Goal: Answer question/provide support: Answer question/provide support

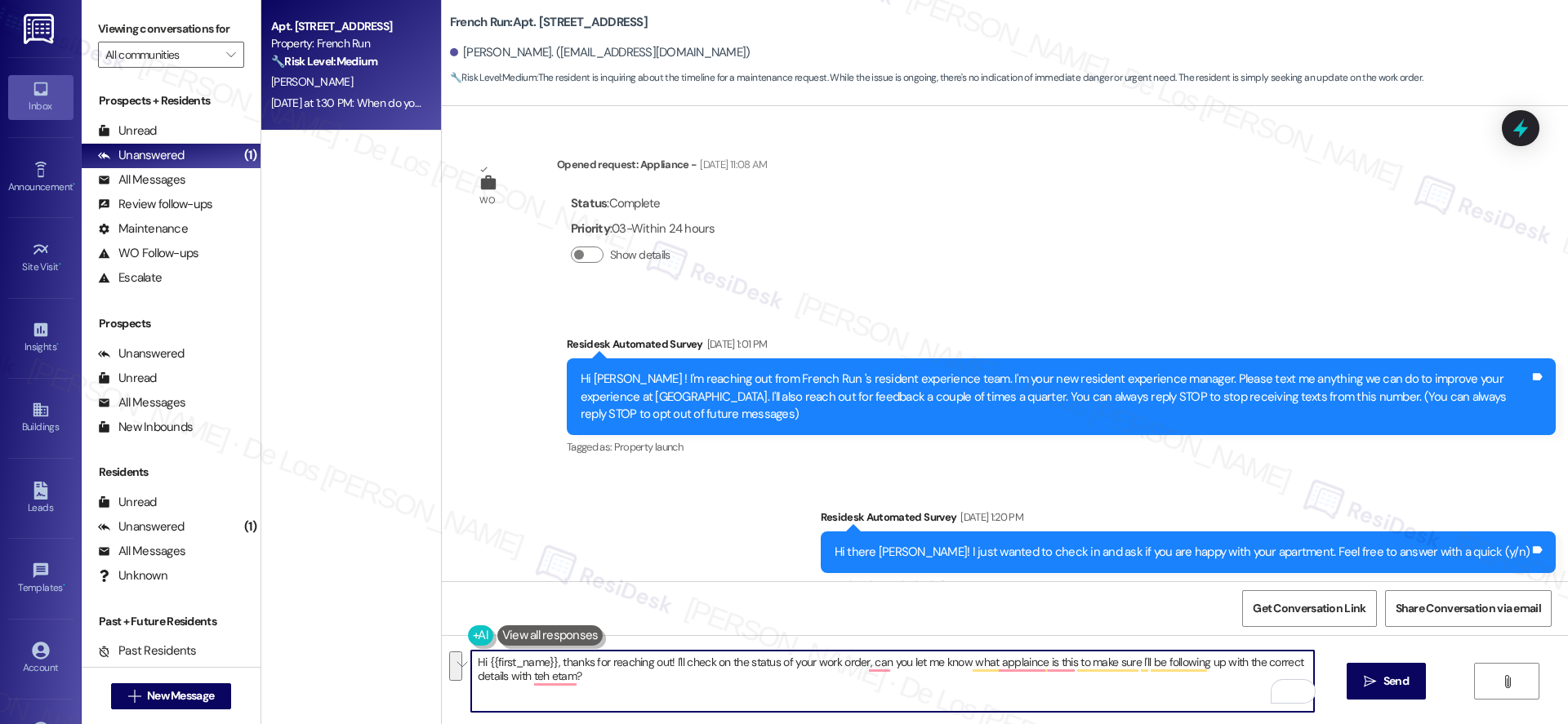
scroll to position [3034, 0]
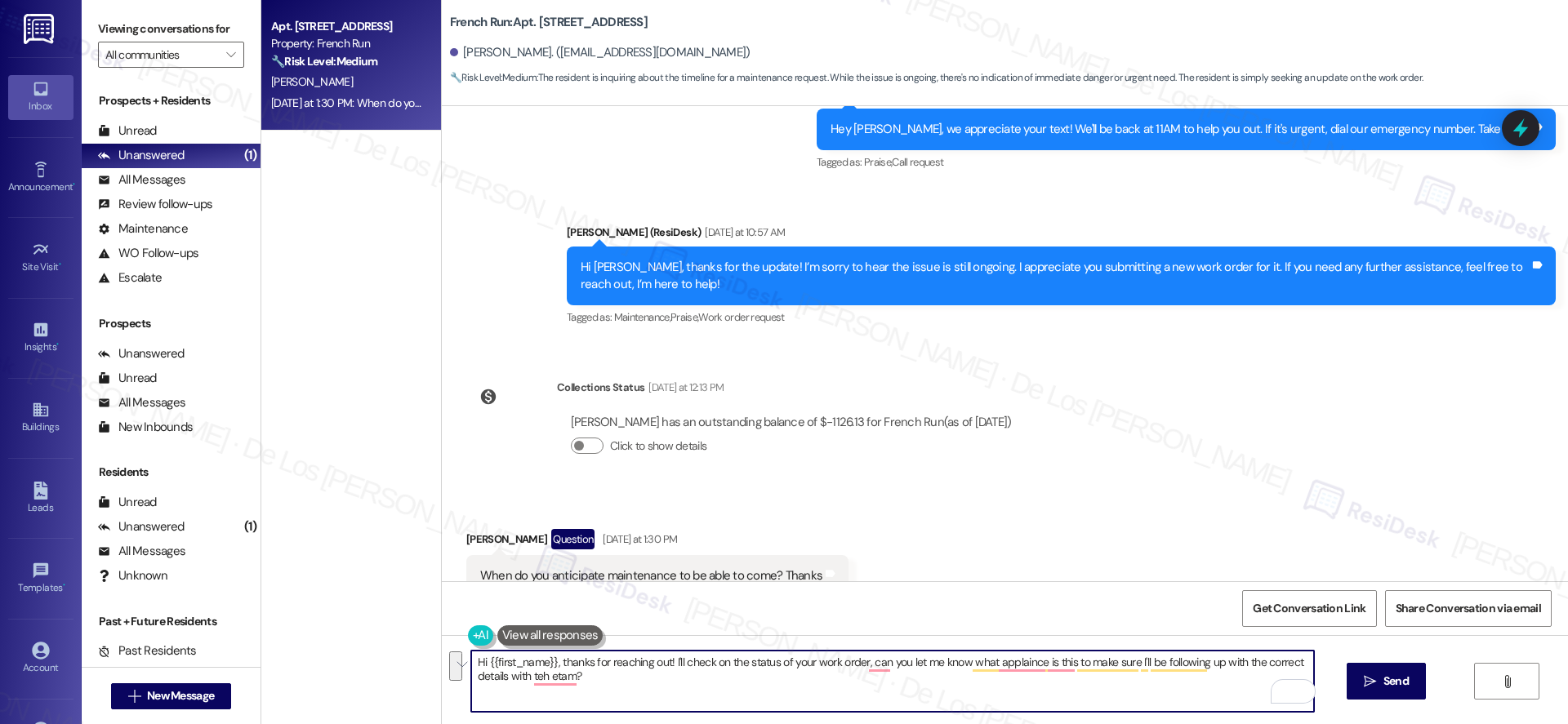
paste textarea "Thanks for reaching out! I’ll go ahead and check on the status of your work ord…"
click at [750, 686] on textarea "Thanks for reaching out! I’ll go ahead and check on the status of your work ord…" at bounding box center [892, 680] width 843 height 61
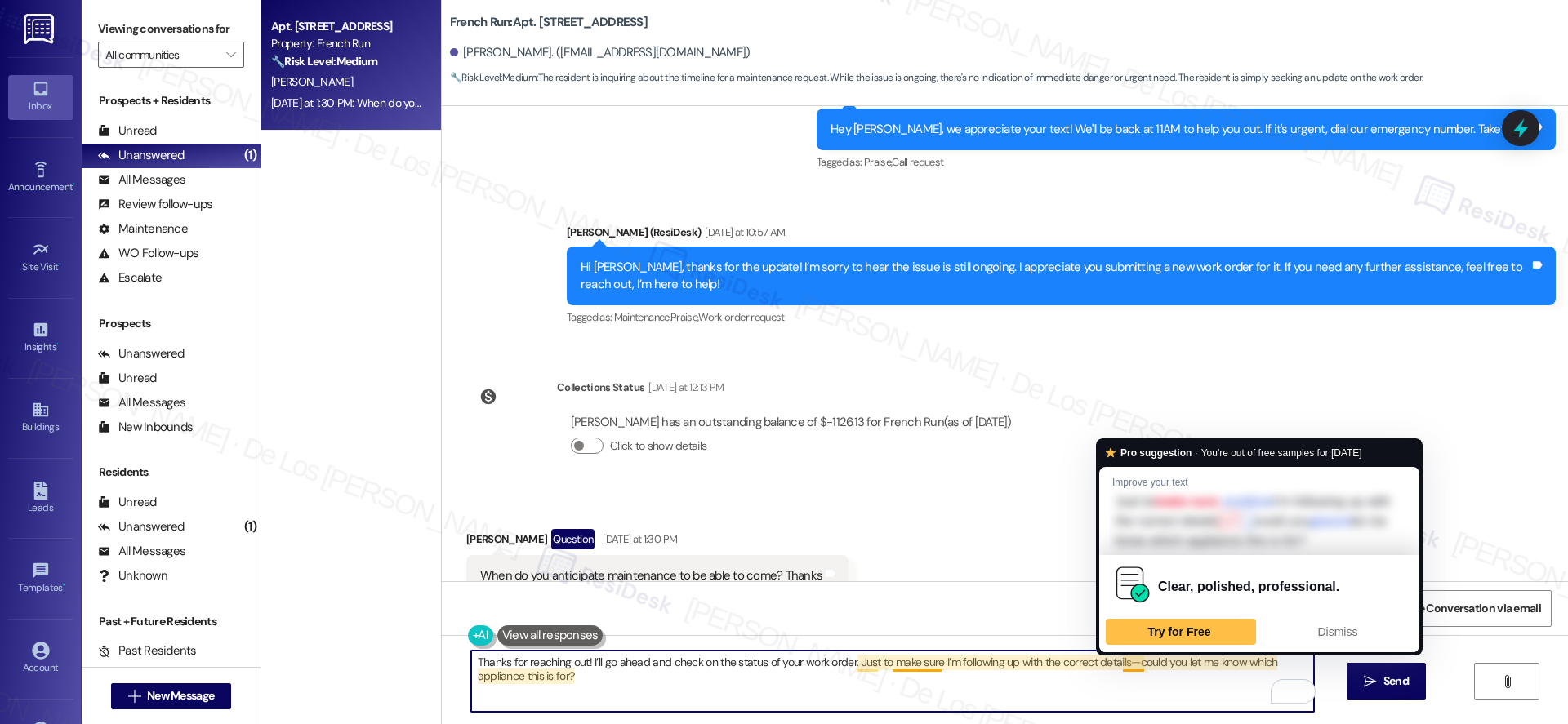
click at [1127, 657] on textarea "Thanks for reaching out! I’ll go ahead and check on the status of your work ord…" at bounding box center [892, 680] width 843 height 61
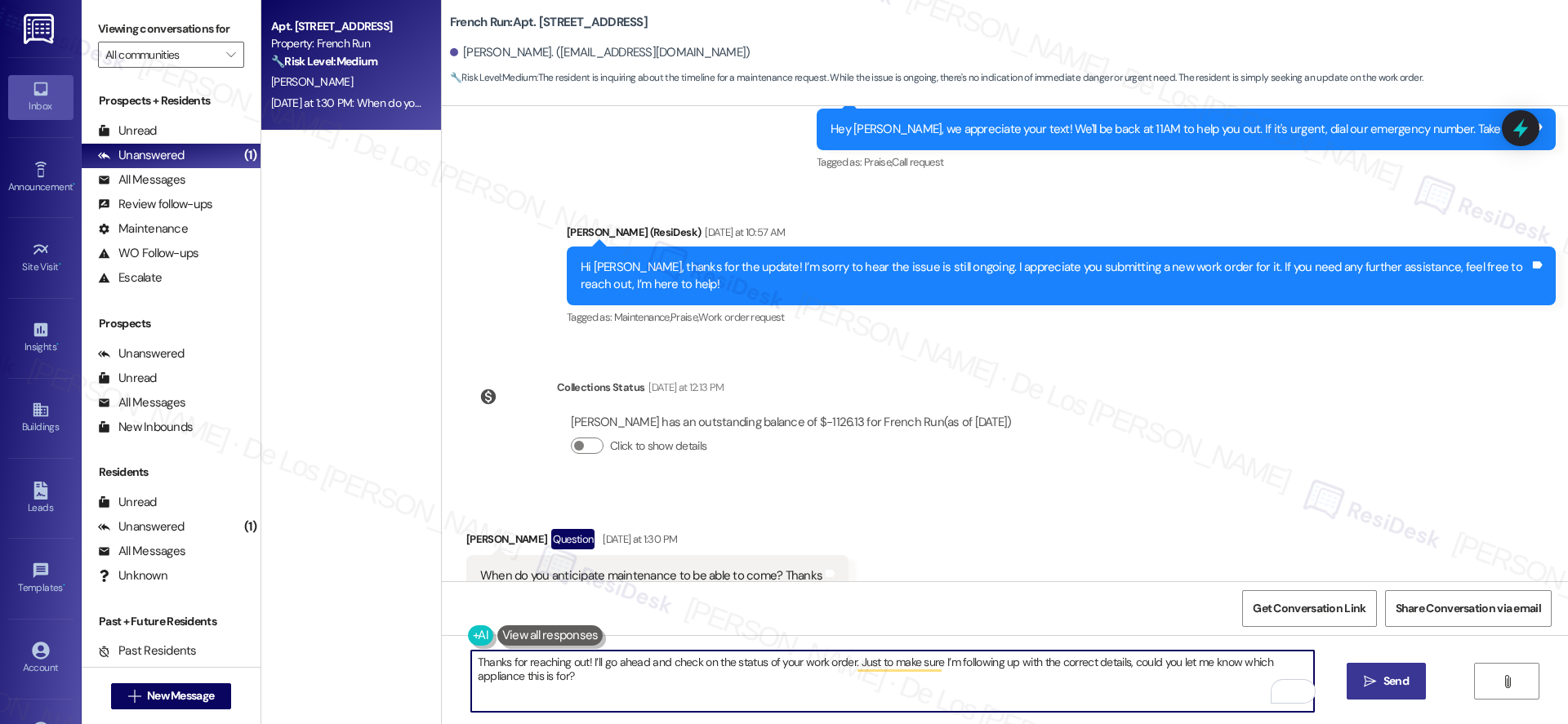
type textarea "Thanks for reaching out! I’ll go ahead and check on the status of your work ord…"
click at [1399, 673] on span "Send" at bounding box center [1396, 681] width 25 height 17
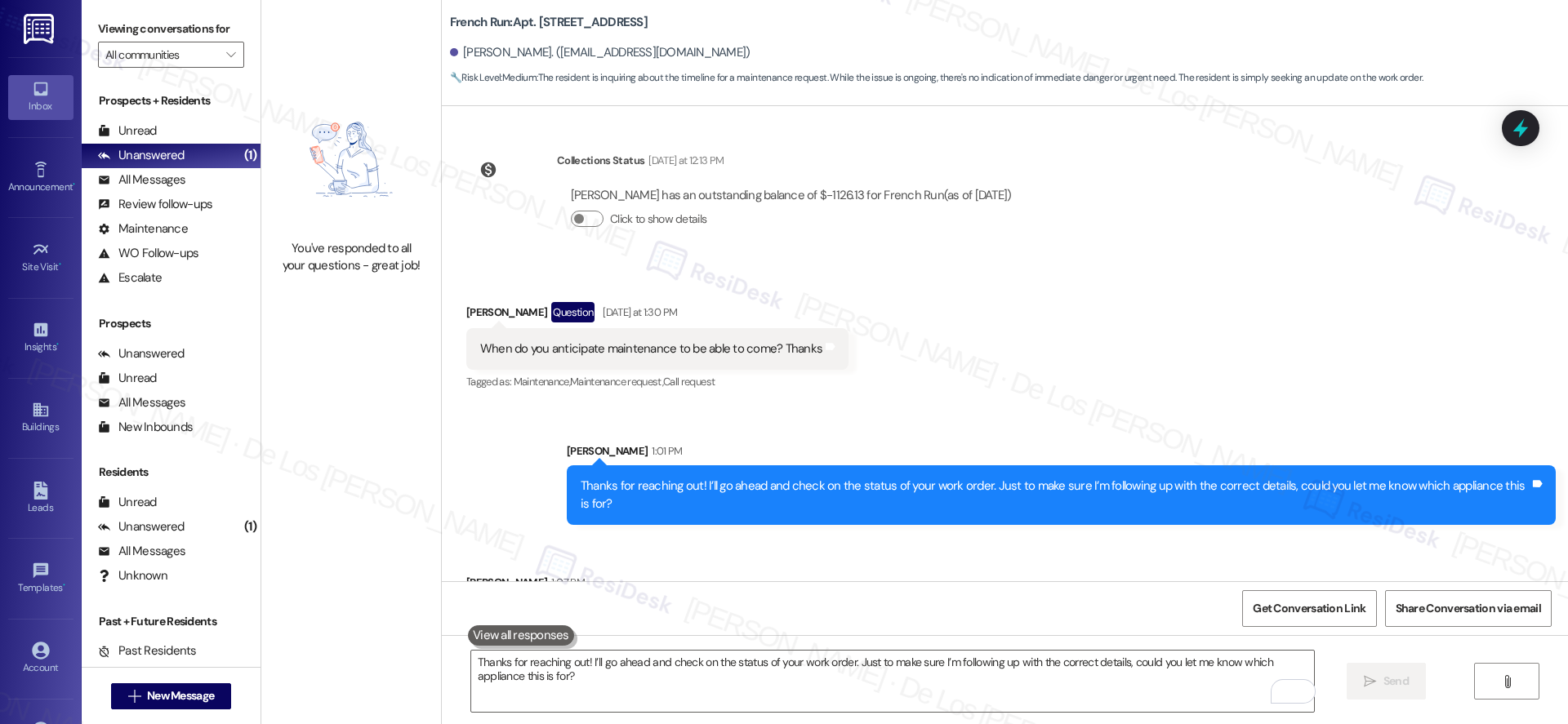
scroll to position [3262, 0]
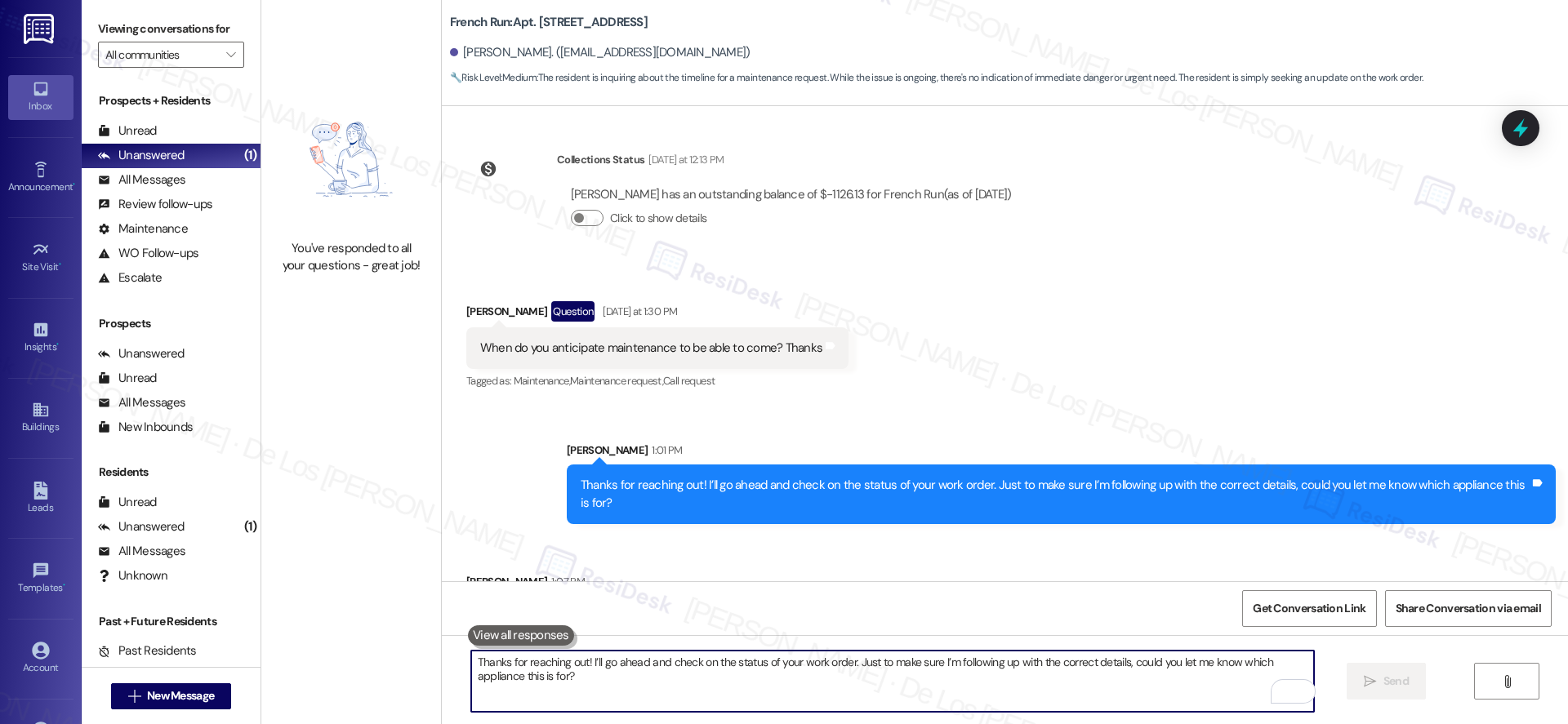
click at [586, 666] on textarea "Thanks for reaching out! I’ll go ahead and check on the status of your work ord…" at bounding box center [892, 680] width 843 height 61
click at [590, 665] on textarea "Thanks for reaching out! I’ll go ahead and check on the status of your work ord…" at bounding box center [892, 680] width 843 height 61
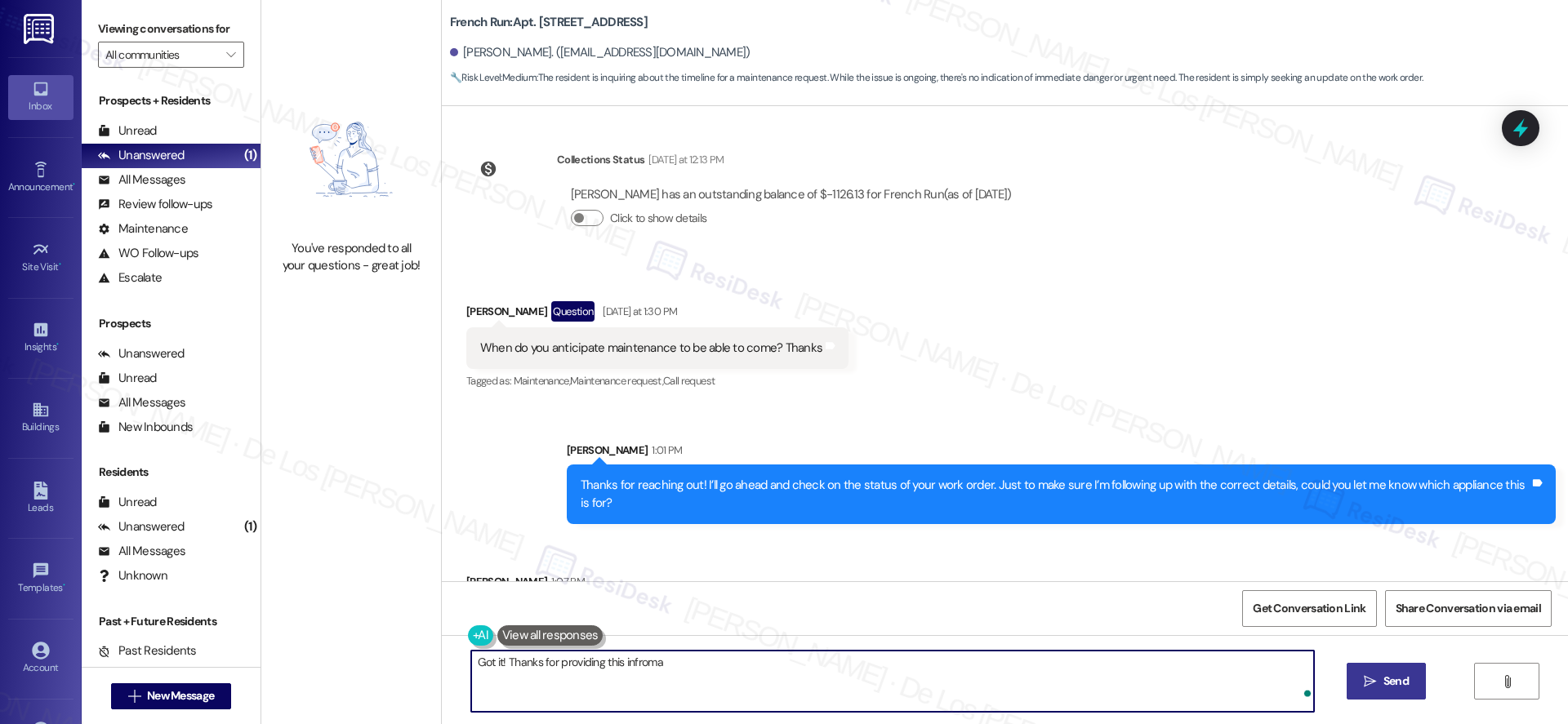
type textarea "Got it! Thanks for providing this infromat"
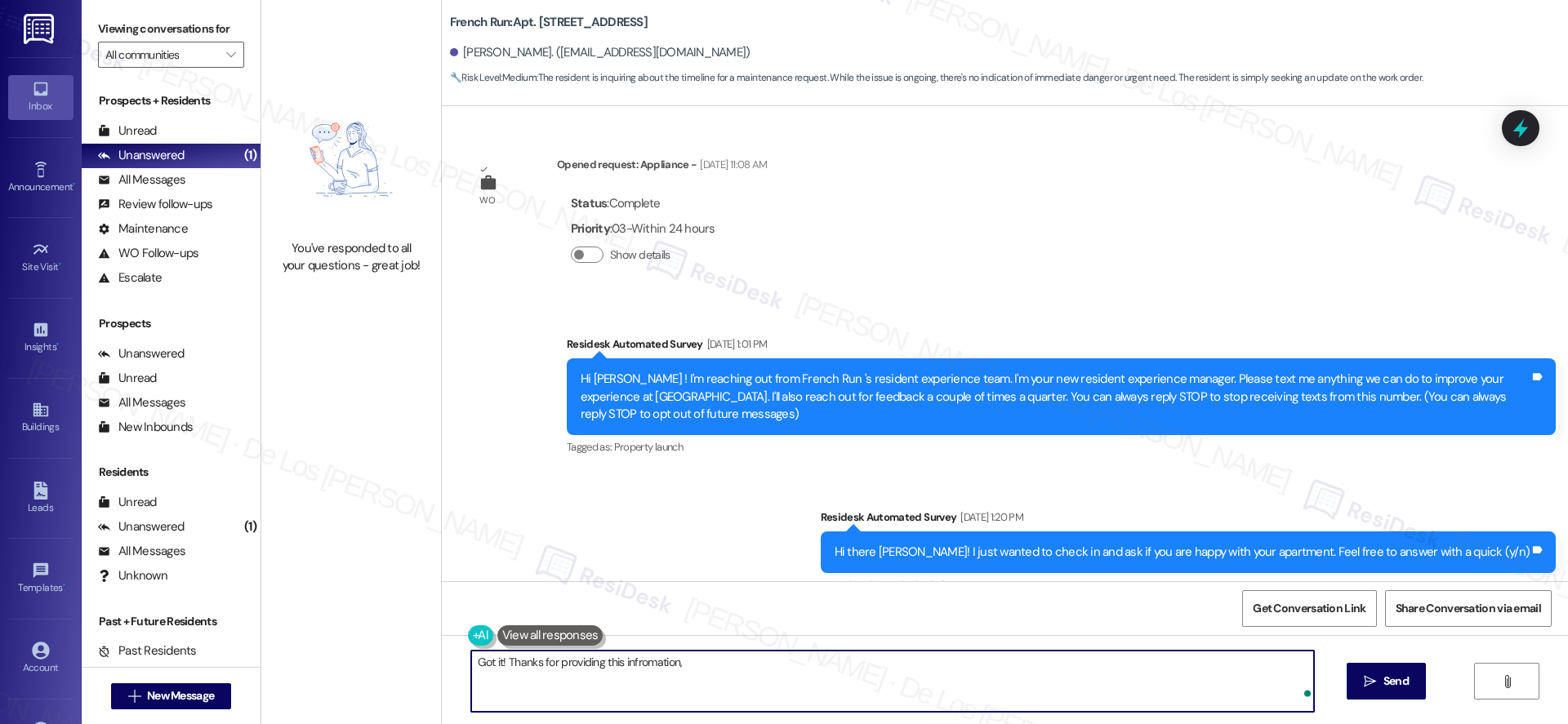
scroll to position [3262, 0]
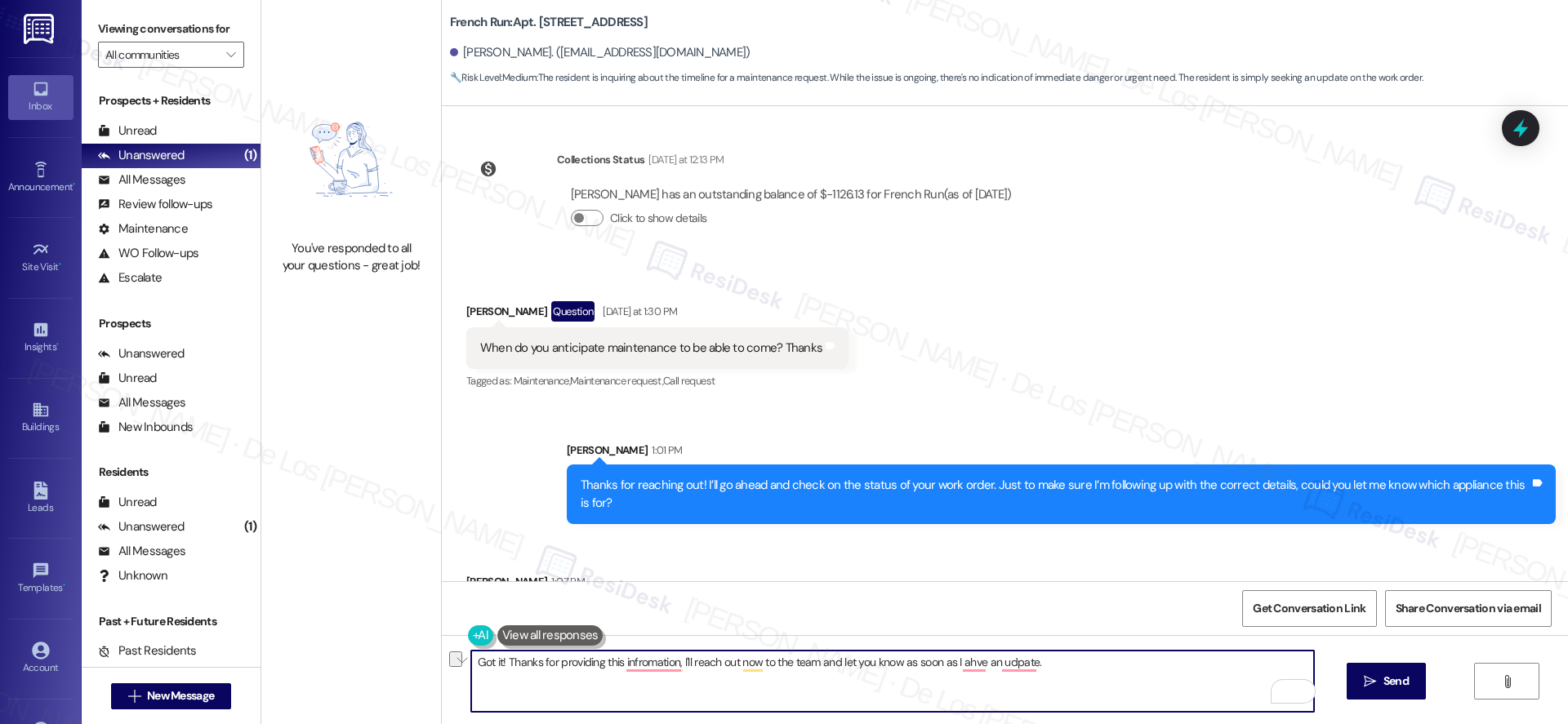
paste textarea "—thanks for sharing this information! I’ll reach out to the team now and let yo…"
click at [500, 662] on textarea "Got it—thanks for sharing this information! I’ll reach out to the team now and …" at bounding box center [892, 680] width 843 height 61
click at [1122, 668] on textarea "Got it! Thanks for sharing this information! I’ll reach out to the team now and…" at bounding box center [892, 680] width 843 height 61
type textarea "Got it! Thanks for sharing this information! I’ll reach out to the team now and…"
click at [1380, 674] on span "Send" at bounding box center [1396, 681] width 32 height 17
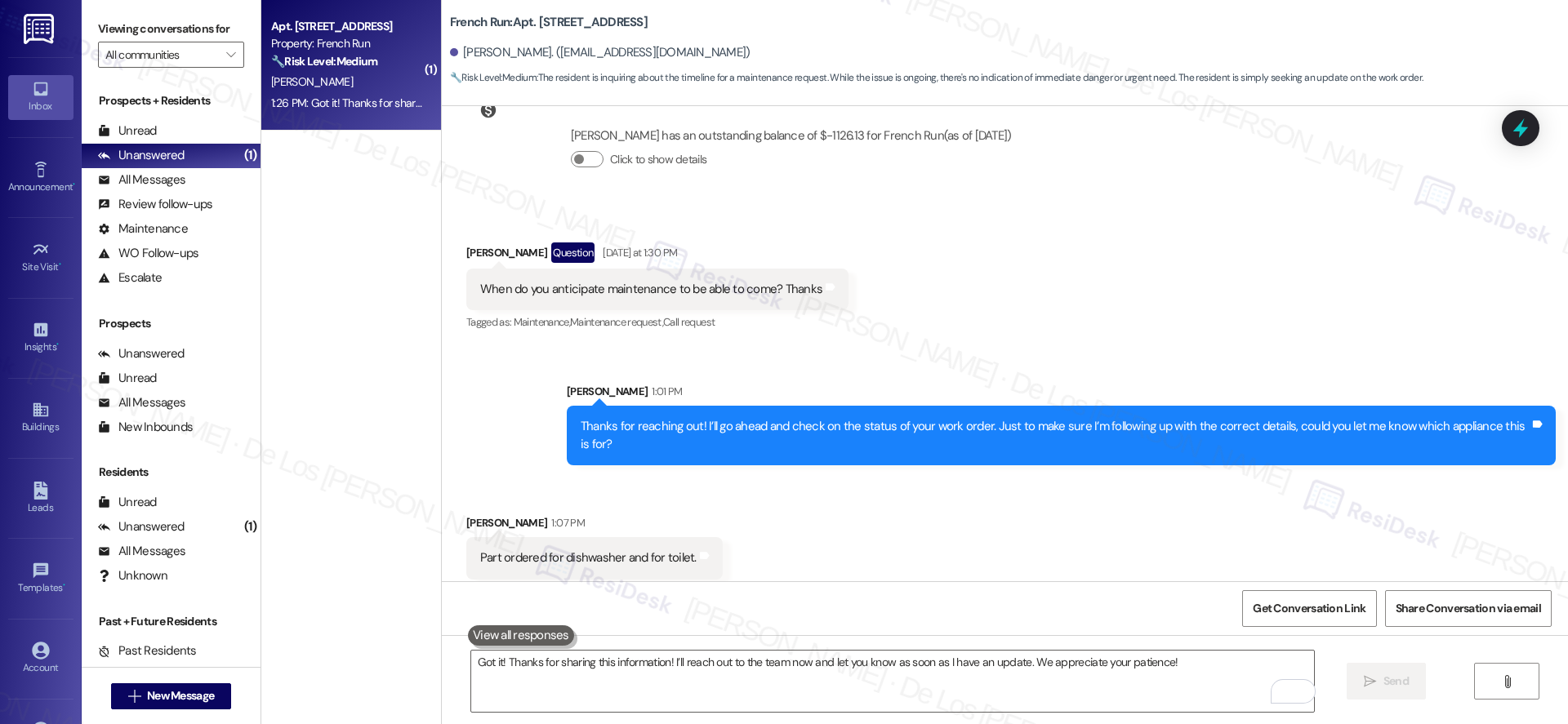
scroll to position [3376, 0]
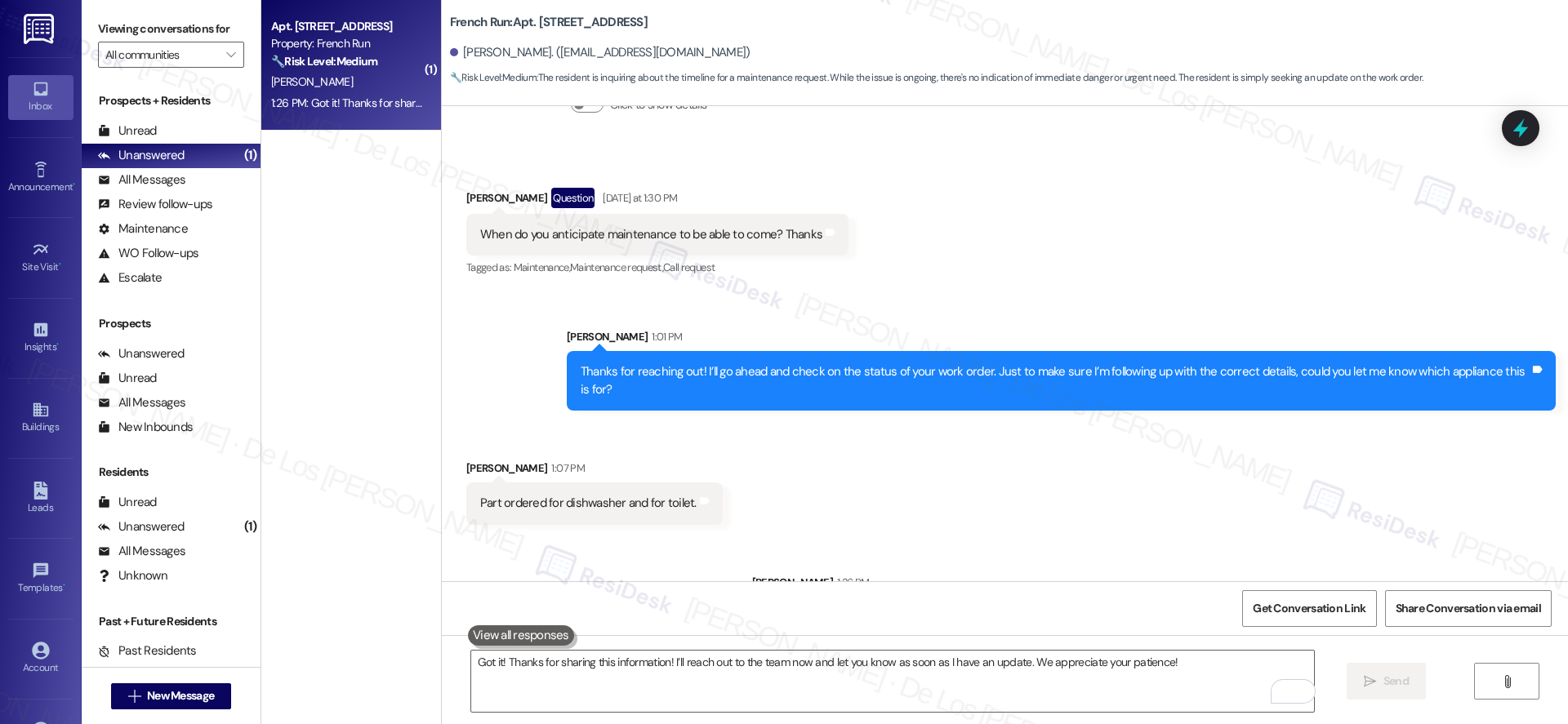
click at [633, 495] on div "Part ordered for dishwasher and for toilet." at bounding box center [588, 503] width 216 height 17
copy div "Part ordered for dishwasher and for toilet. Tags and notes Sent via SMS"
click at [757, 677] on textarea "Got it! Thanks for sharing this information! I’ll reach out to the team now and…" at bounding box center [892, 680] width 843 height 61
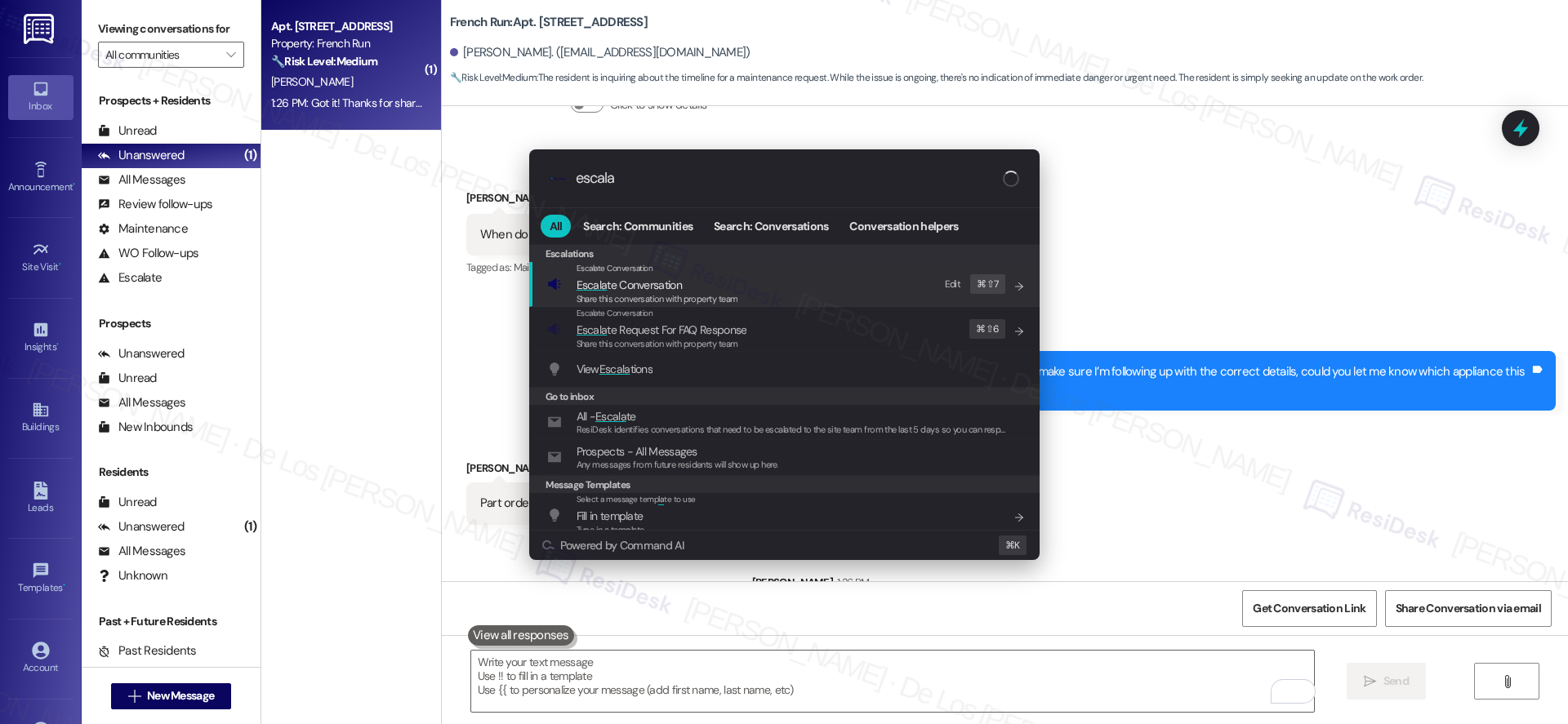
type input "escala"
click at [663, 287] on span "Escala te Conversation" at bounding box center [629, 285] width 106 height 15
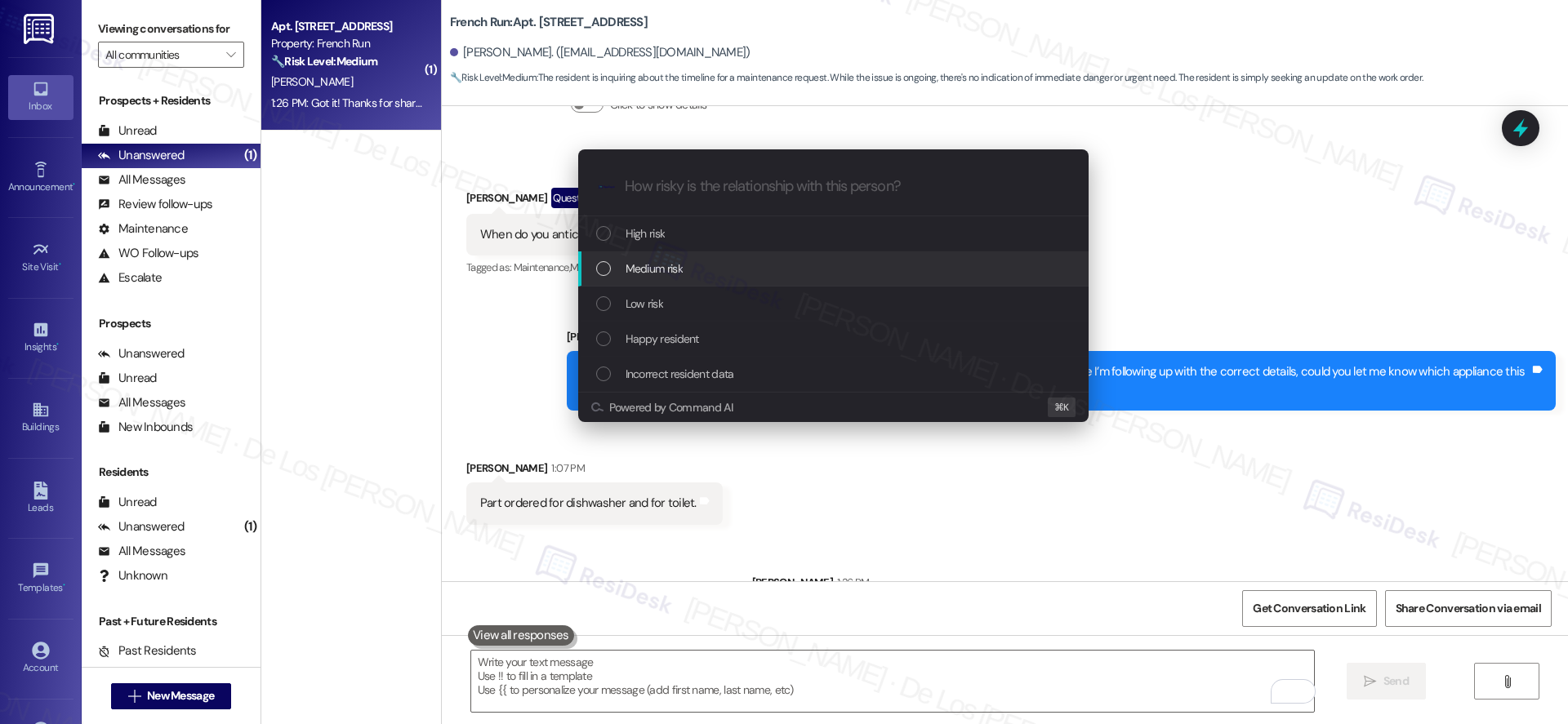
click at [664, 264] on span "Medium risk" at bounding box center [654, 268] width 57 height 18
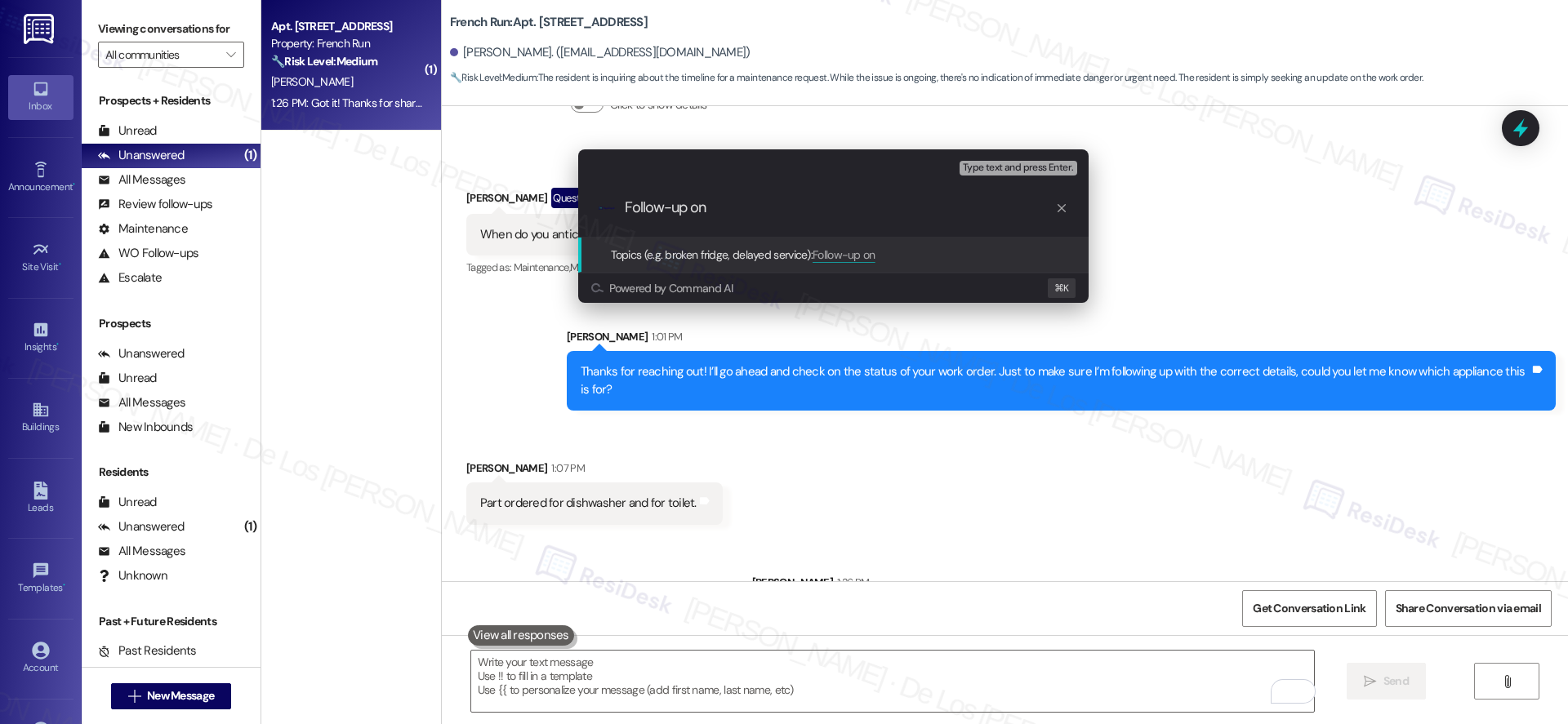
paste input "Part ordered for dishwasher and for toilet."
type input "Follow-up on Part ordered for dishwasher and for toilet."
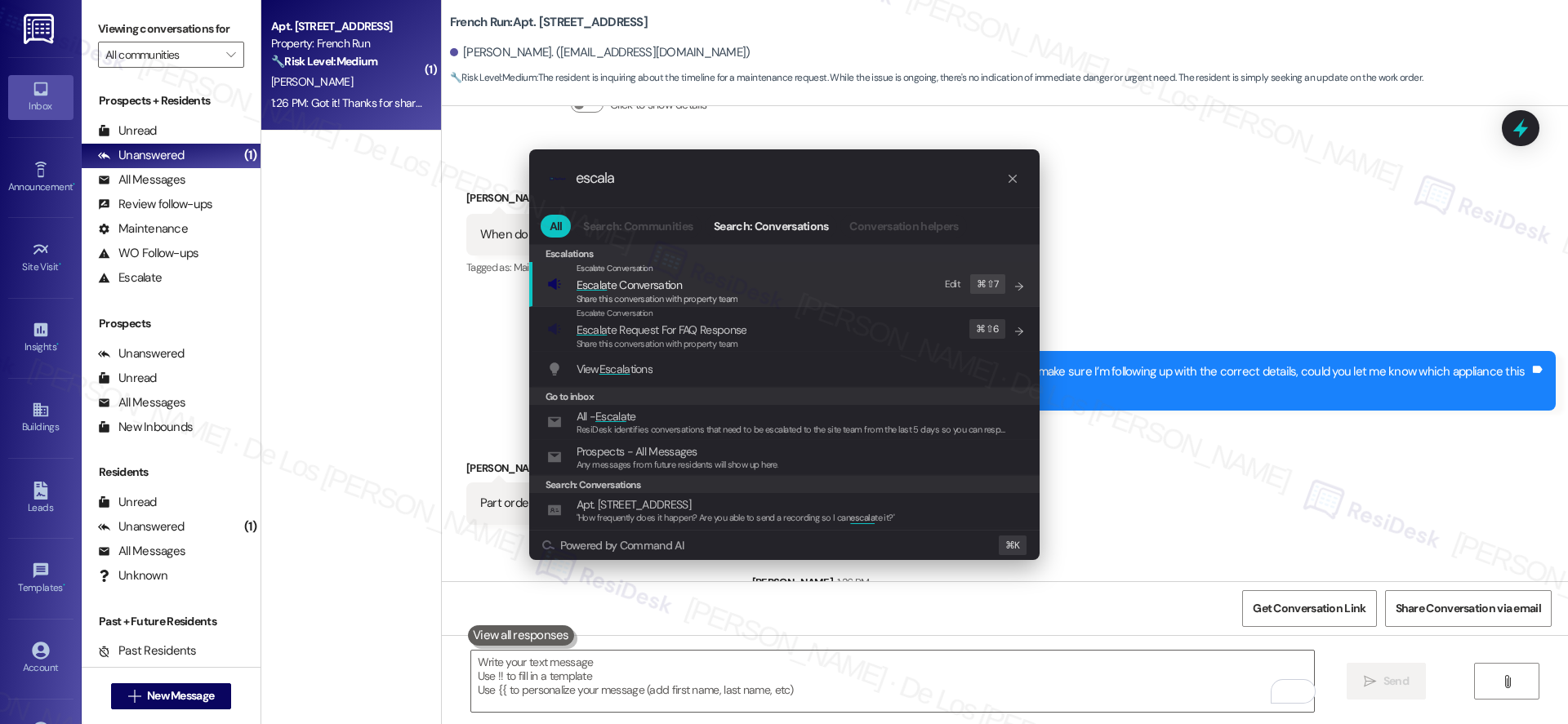
type input "escala"
drag, startPoint x: 735, startPoint y: 284, endPoint x: 789, endPoint y: 291, distance: 54.5
click at [734, 284] on span "Escala te Conversation" at bounding box center [657, 285] width 162 height 18
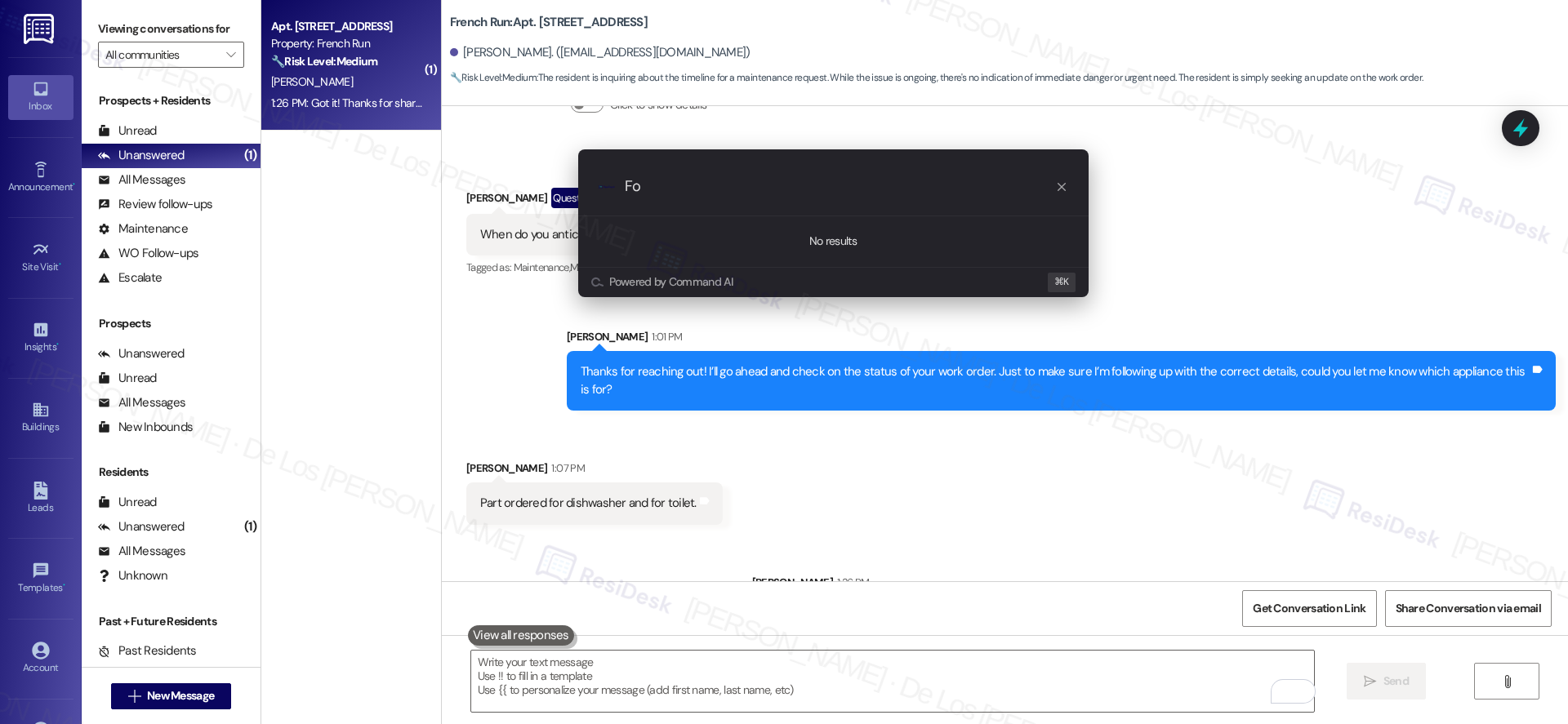
type input "F"
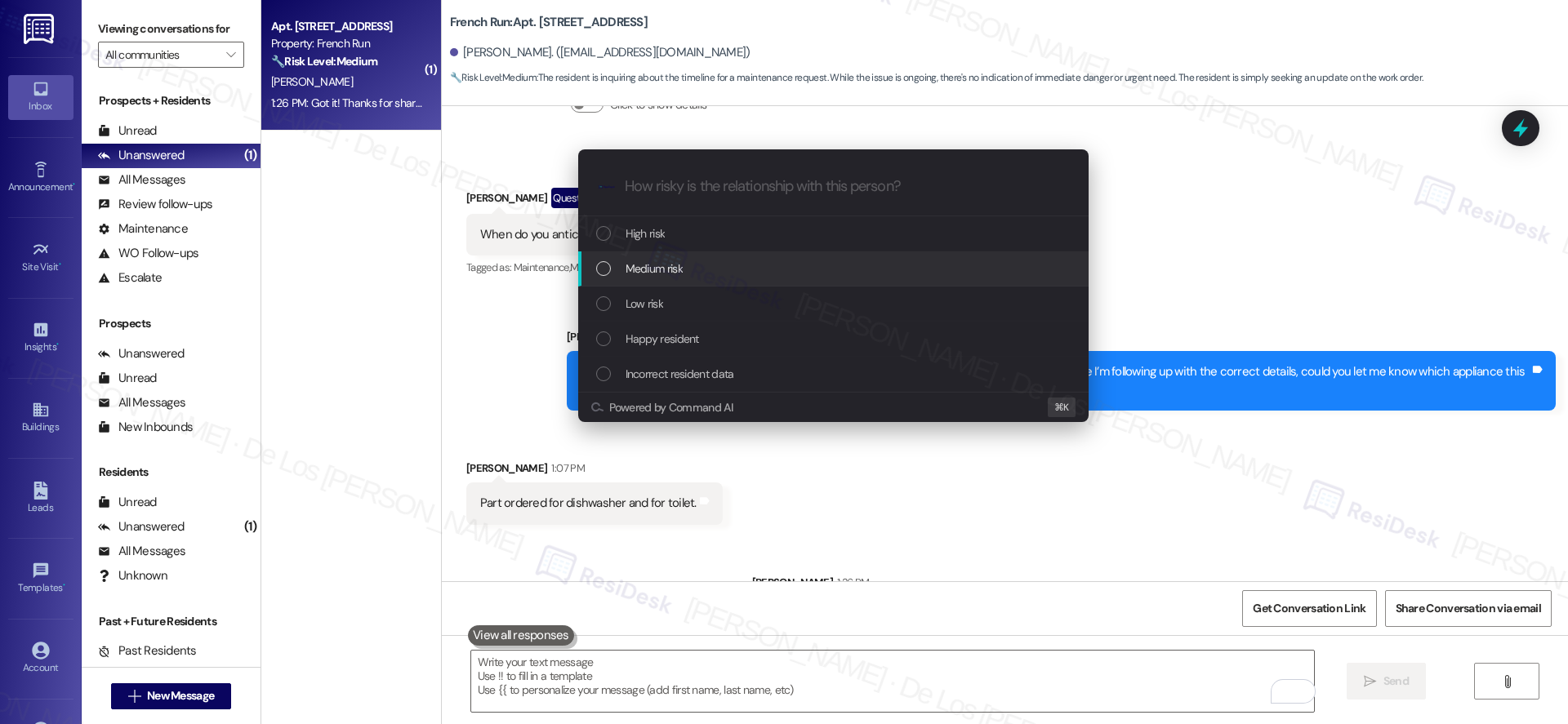
click at [793, 270] on div "Medium risk" at bounding box center [834, 268] width 477 height 18
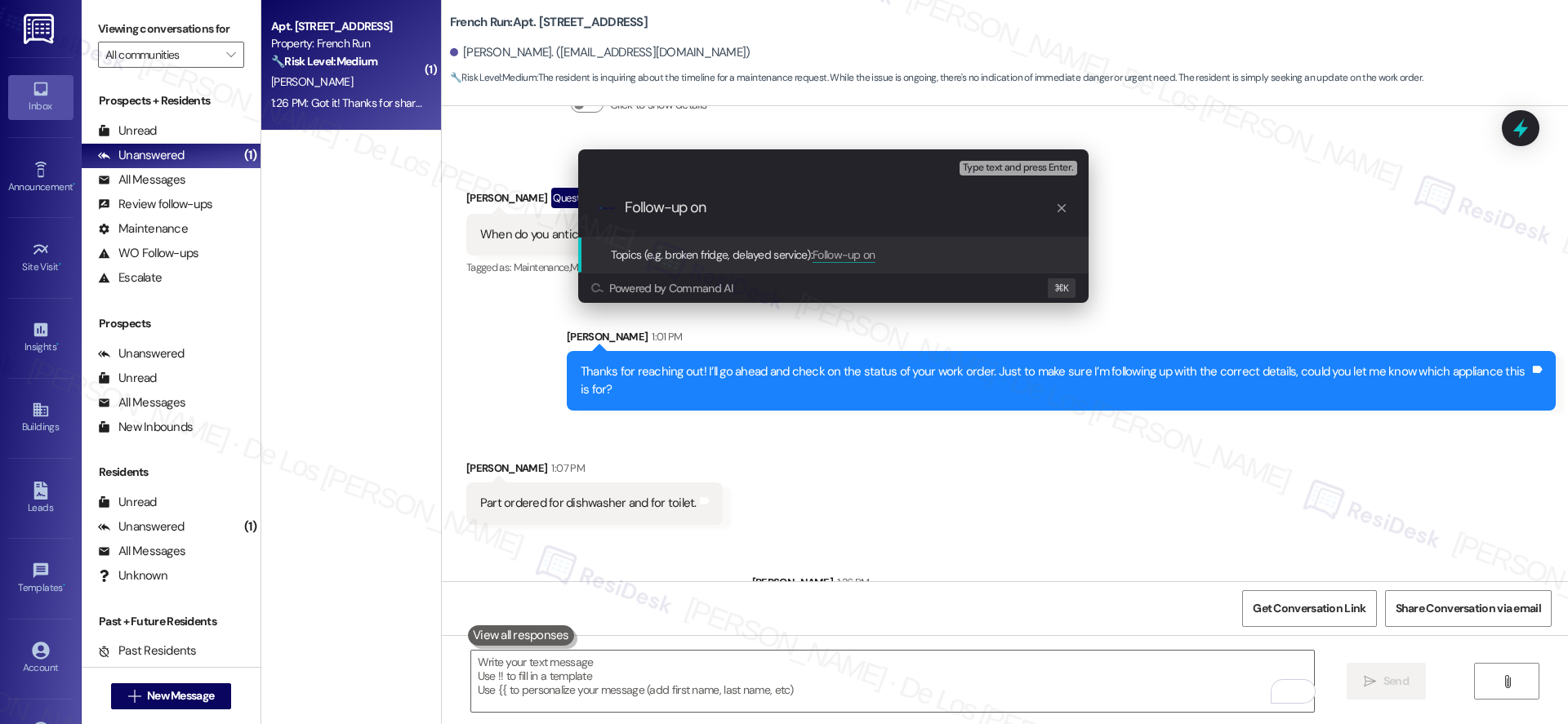
paste input "Part ordered for dishwasher and for toilet."
click at [714, 204] on input "Follow-up on Part ordered for dishwasher and for toilet." at bounding box center [840, 208] width 430 height 17
click at [976, 210] on input "Follow-up on part ordered for dishwasher and for toilet." at bounding box center [840, 208] width 430 height 17
type input "Follow-up on part ordered for dishwasher and for toilet"
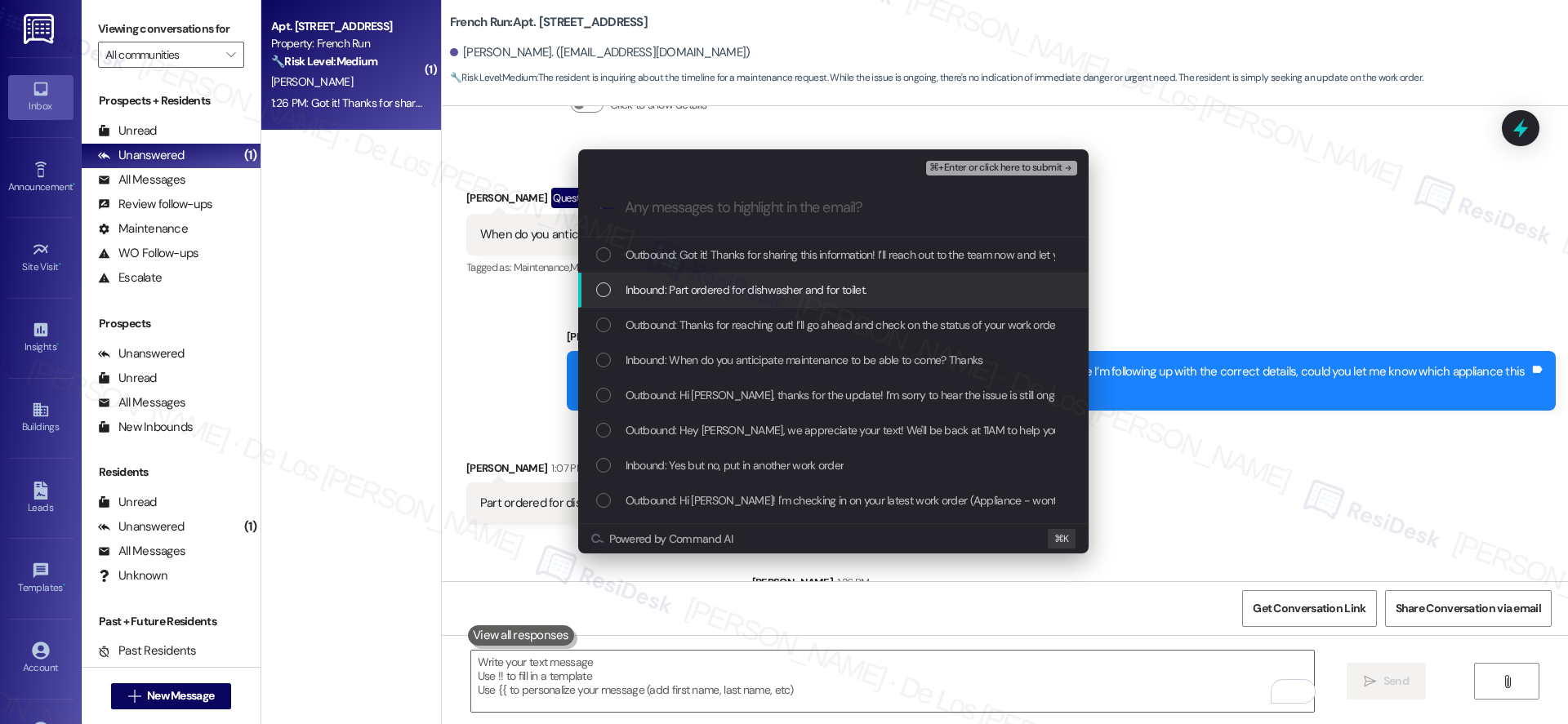
click at [898, 287] on div "Inbound: Part ordered for dishwasher and for toilet." at bounding box center [834, 289] width 477 height 18
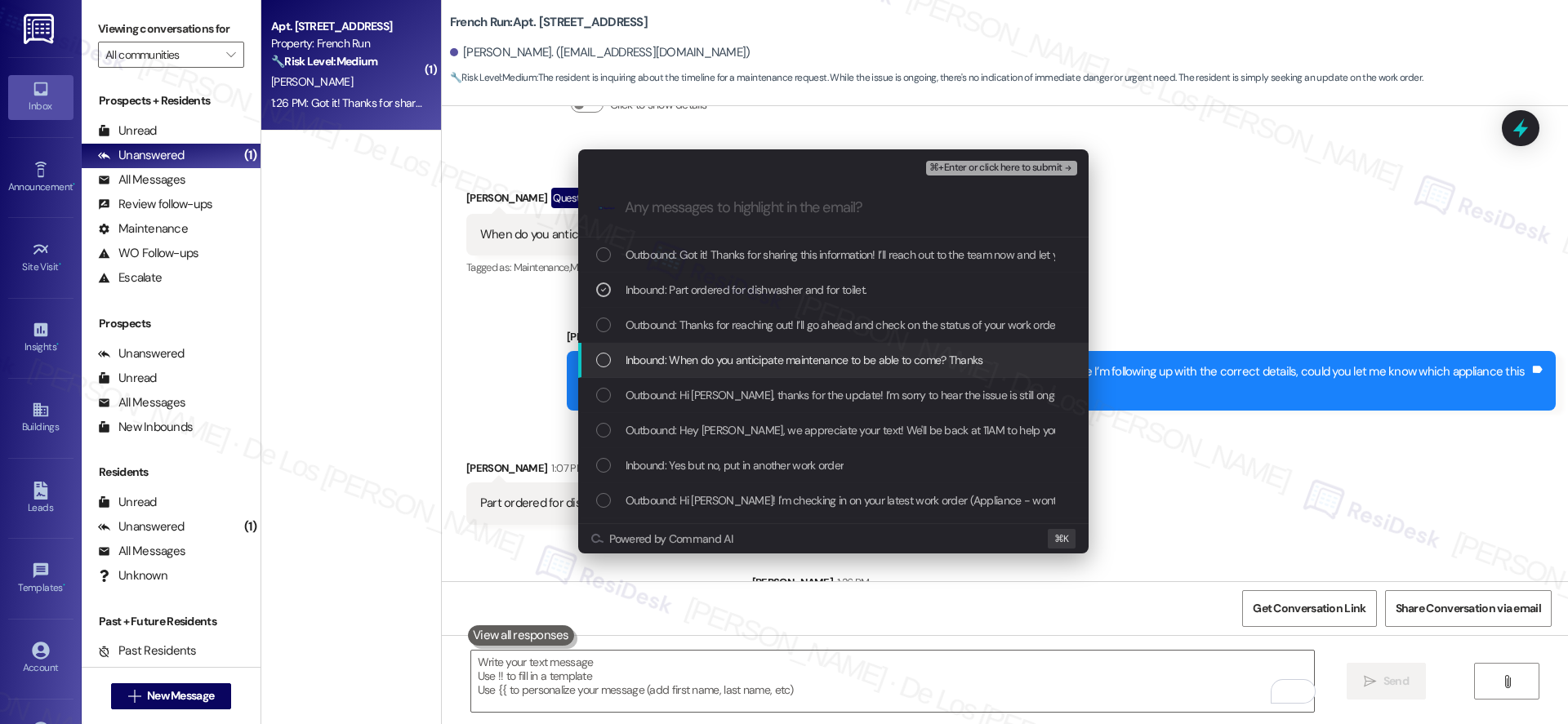
click at [819, 372] on div "Inbound: When do you anticipate maintenance to be able to come? Thanks" at bounding box center [833, 360] width 510 height 35
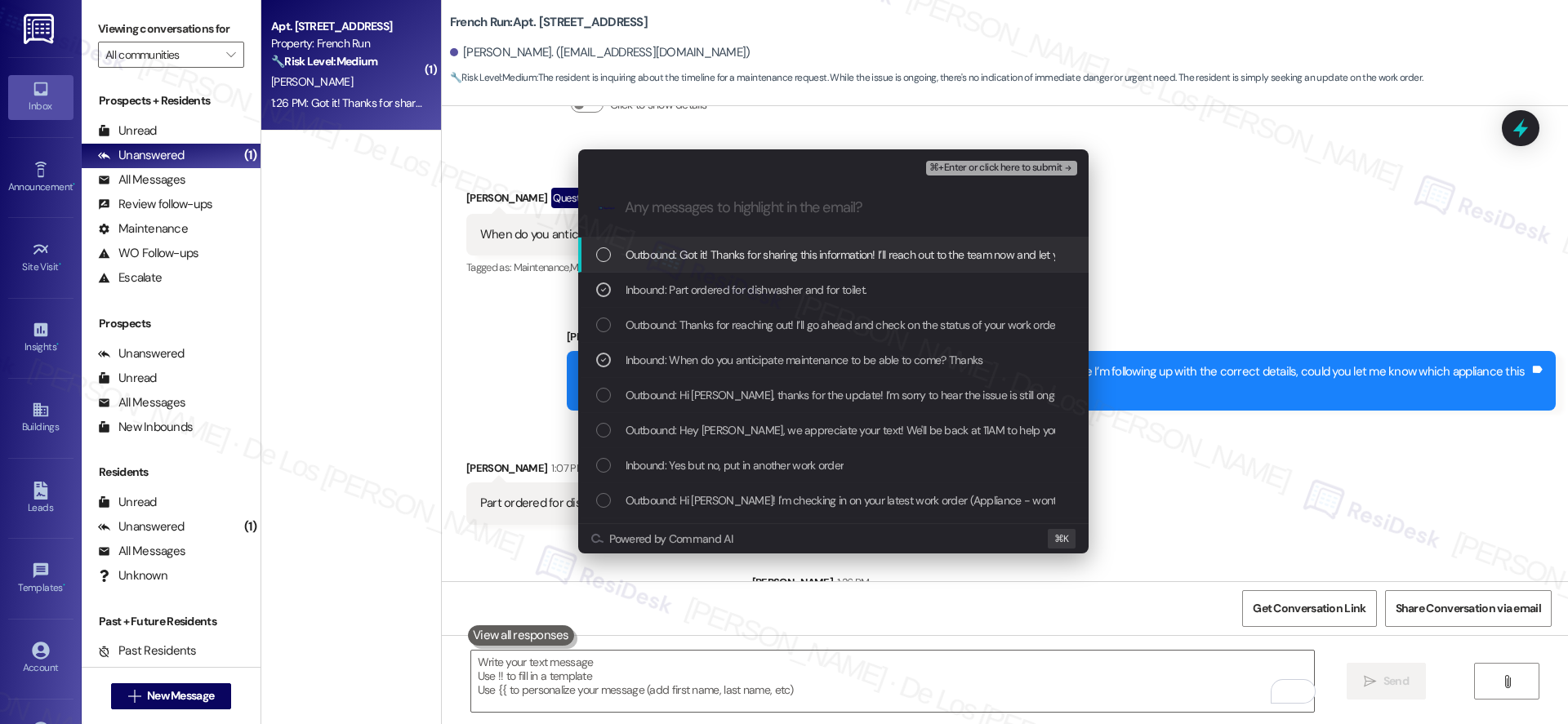
click at [1019, 169] on span "⌘+Enter or click here to submit" at bounding box center [995, 168] width 133 height 12
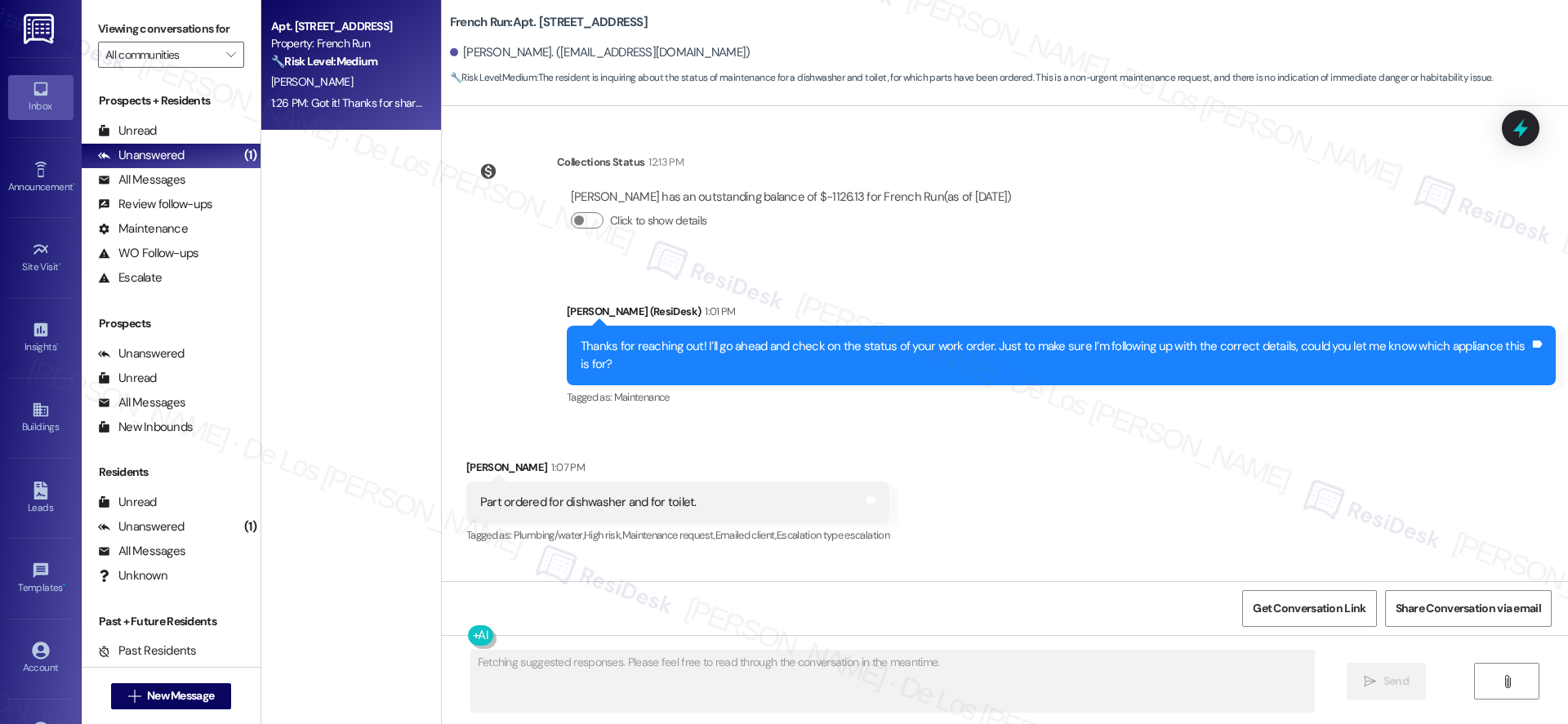
scroll to position [3449, 0]
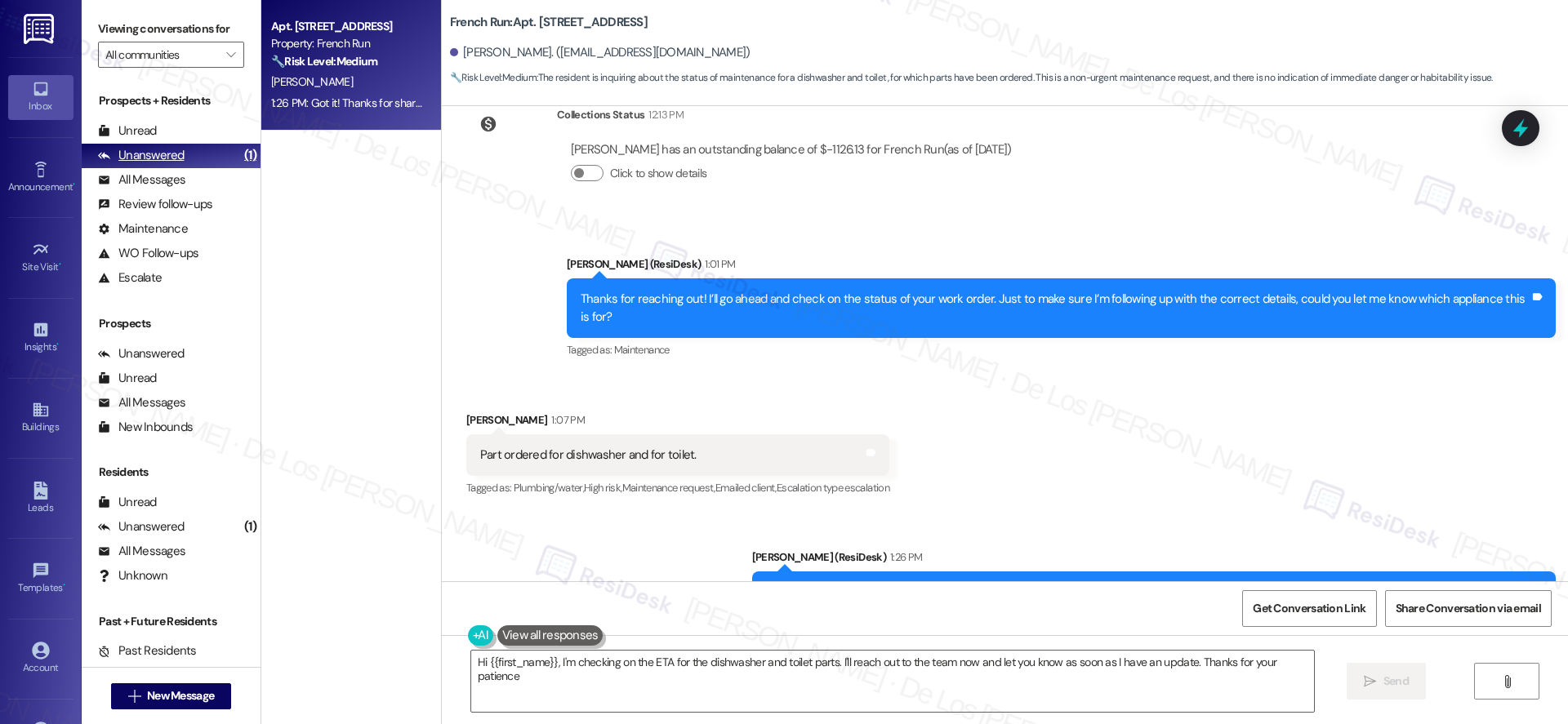
type textarea "Hi {{first_name}}, I'm checking on the ETA for the dishwasher and toilet parts.…"
click at [210, 132] on div "Unread (0)" at bounding box center [170, 131] width 179 height 24
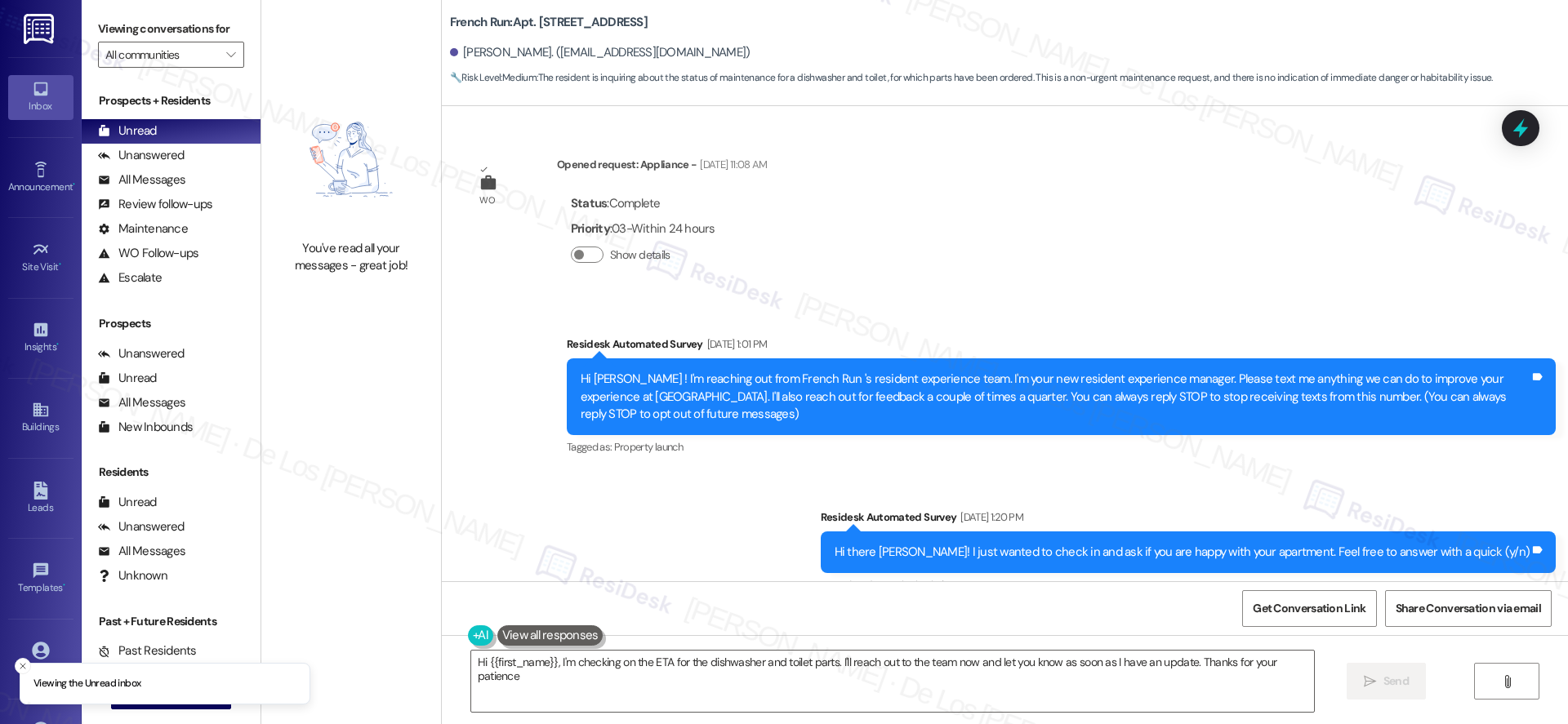
type textarea "Hi {{first_name}}, I'm checking on the ETA for the dishwasher and toilet parts.…"
